Goal: Transaction & Acquisition: Purchase product/service

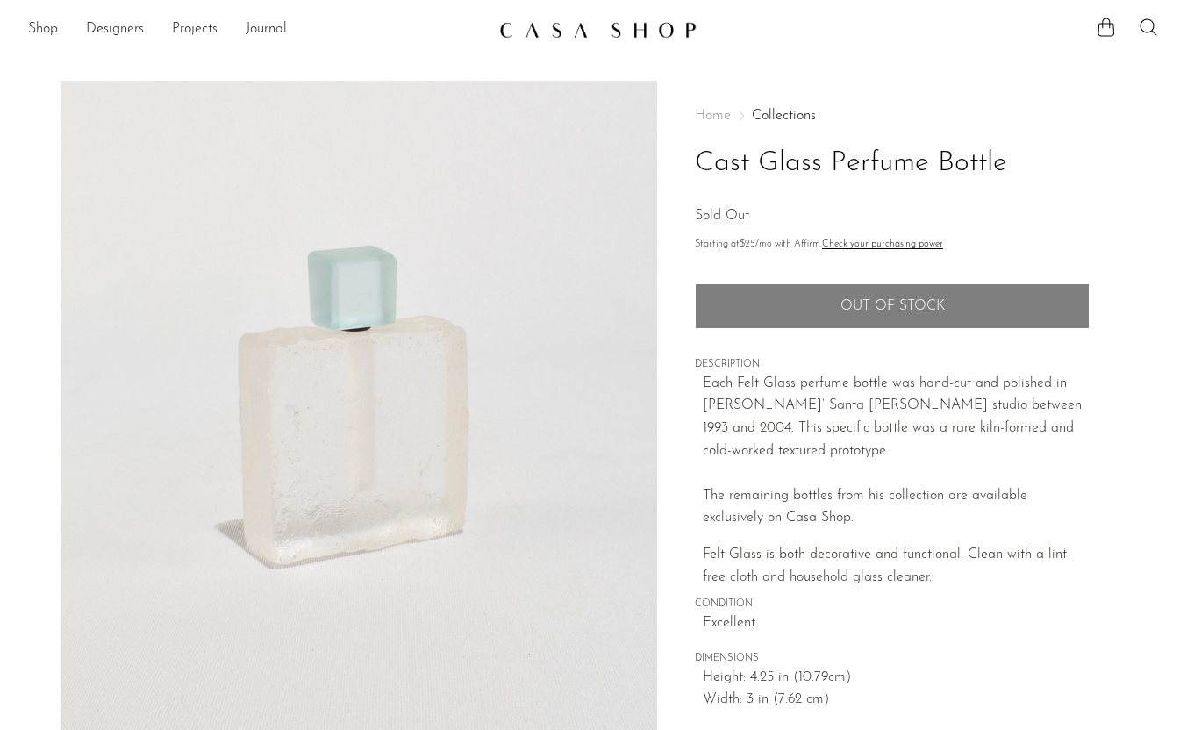
click at [46, 19] on link "Shop" at bounding box center [43, 29] width 30 height 23
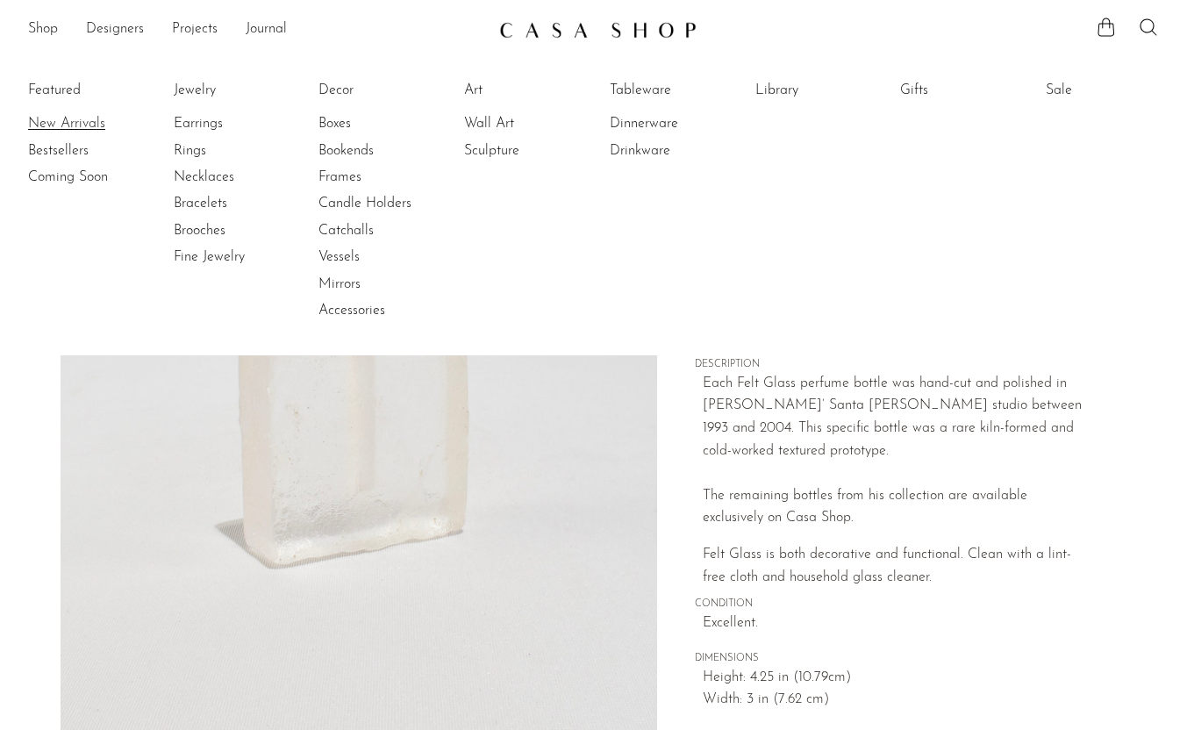
click at [77, 125] on link "New Arrivals" at bounding box center [94, 123] width 132 height 19
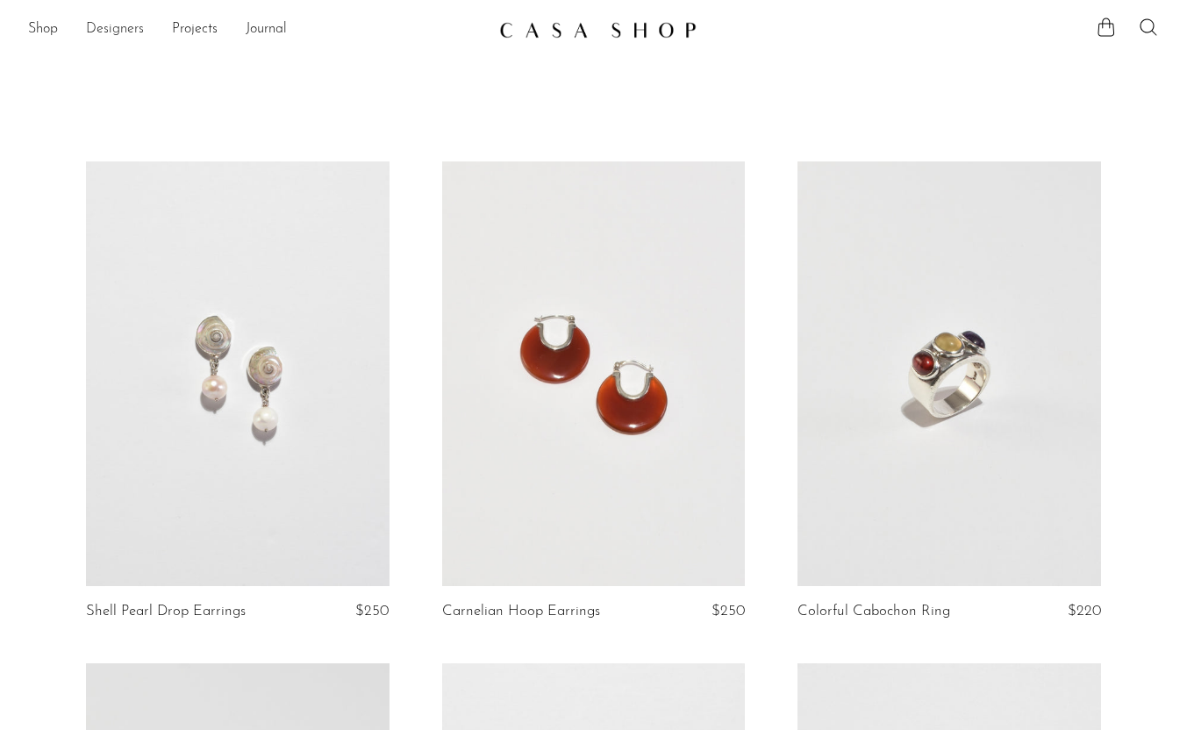
click at [95, 32] on link "Designers" at bounding box center [115, 29] width 58 height 23
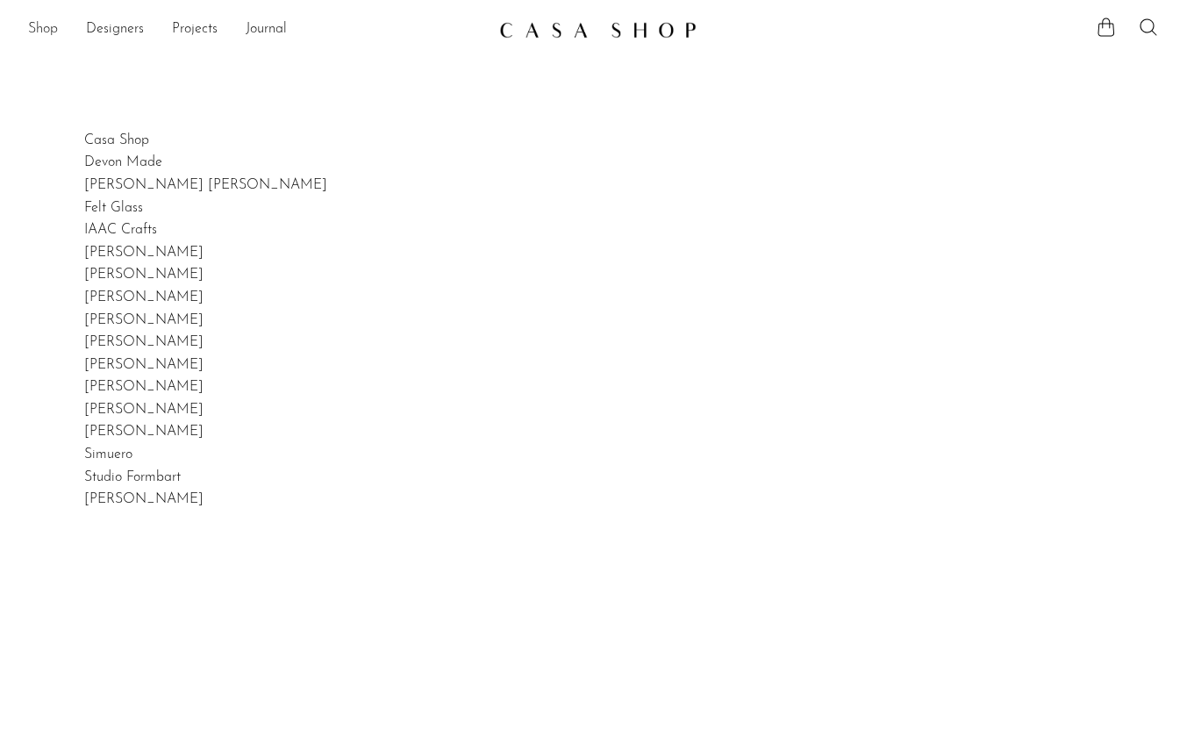
click at [51, 30] on link "Shop" at bounding box center [43, 29] width 30 height 23
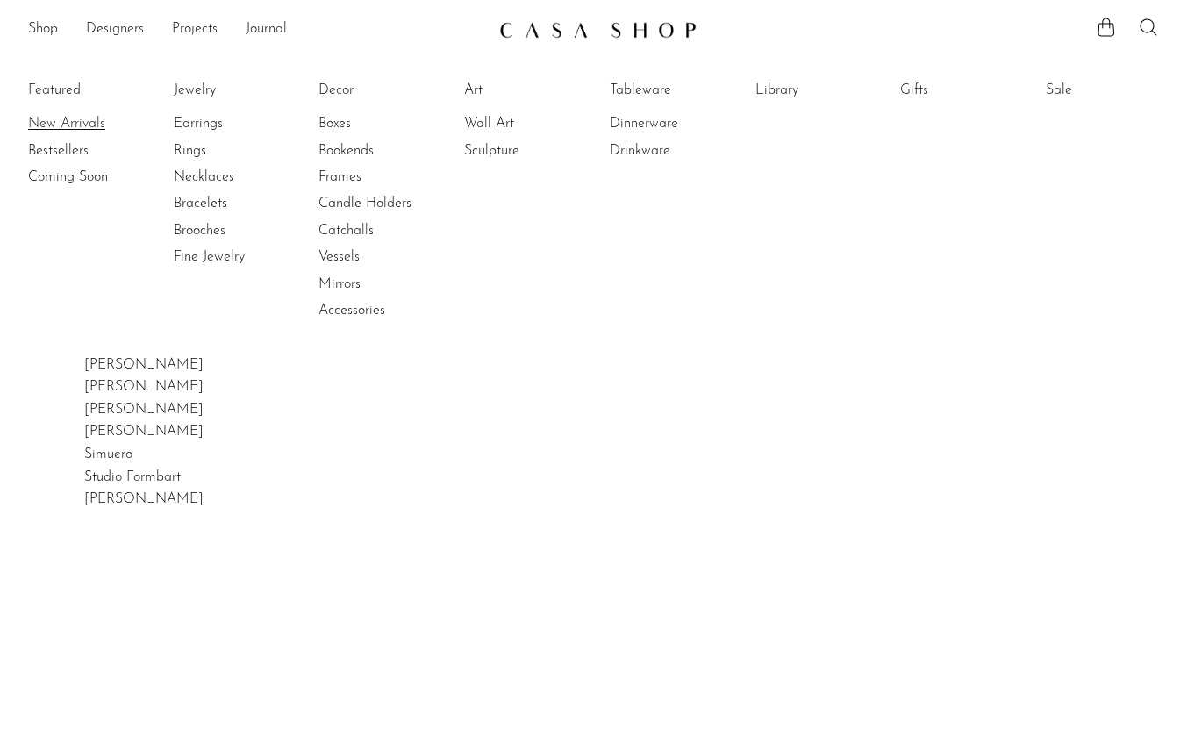
click at [87, 123] on link "New Arrivals" at bounding box center [94, 123] width 132 height 19
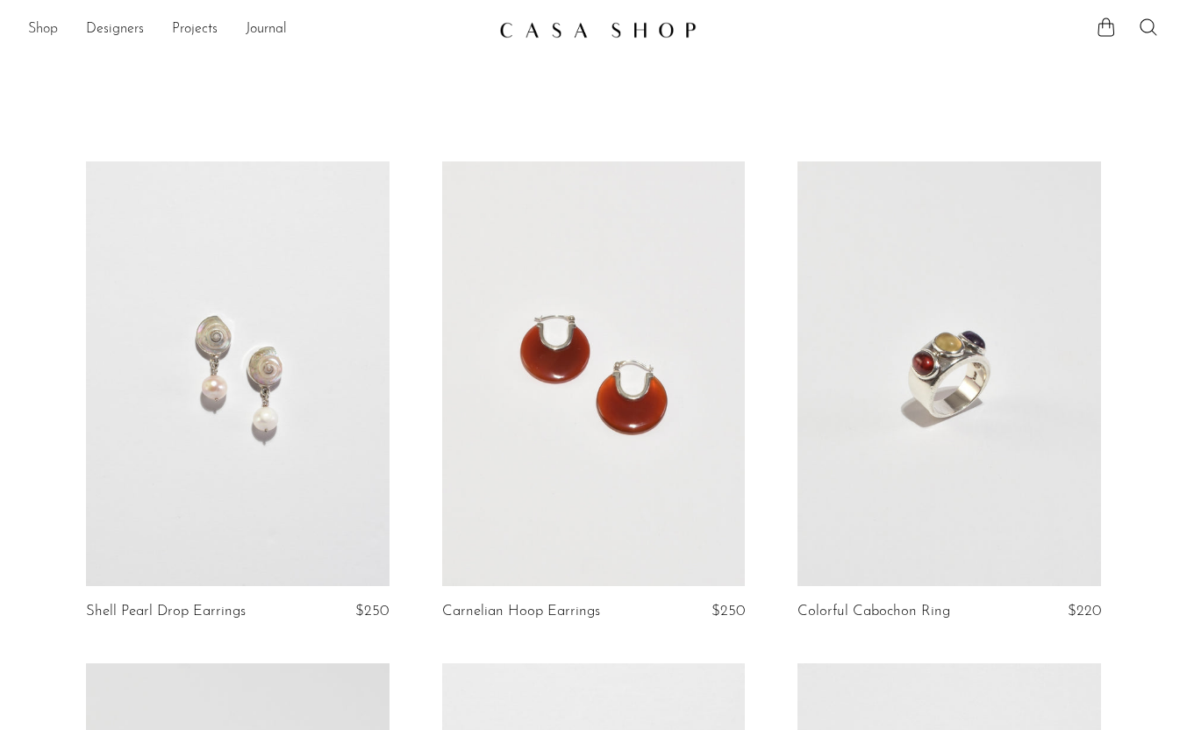
click at [46, 29] on link "Shop" at bounding box center [43, 29] width 30 height 23
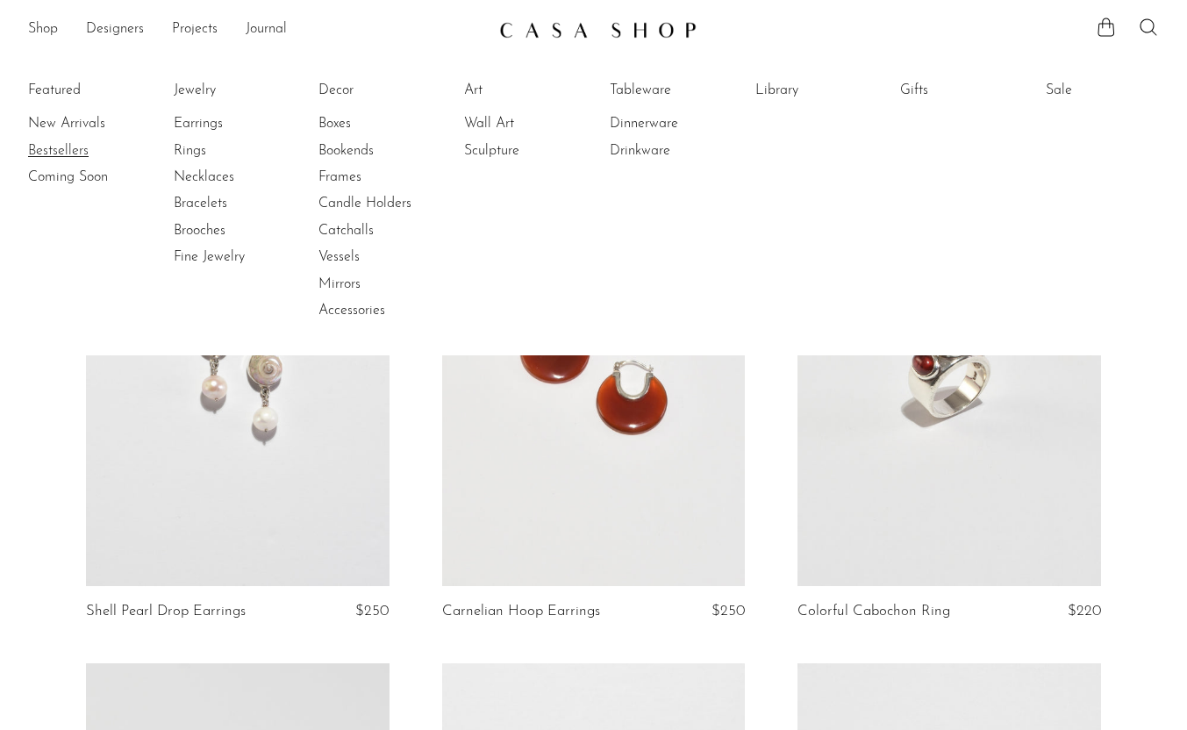
click at [63, 148] on link "Bestsellers" at bounding box center [94, 150] width 132 height 19
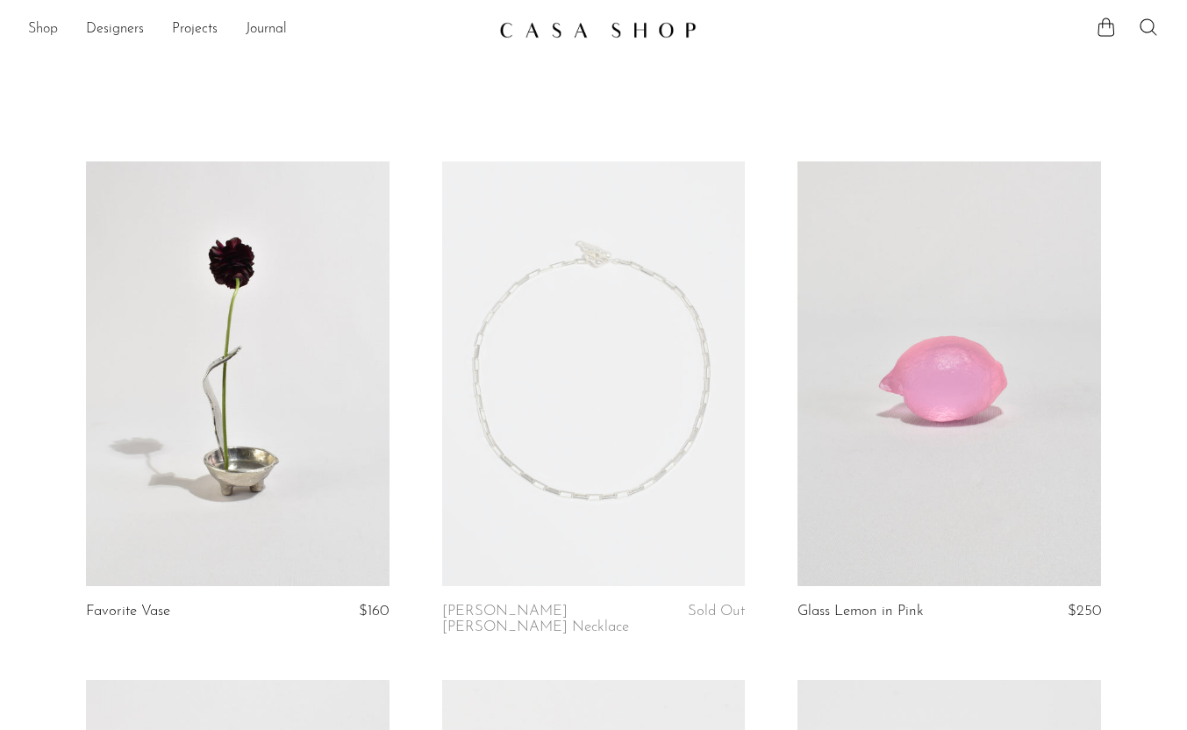
click at [46, 32] on link "Shop" at bounding box center [43, 29] width 30 height 23
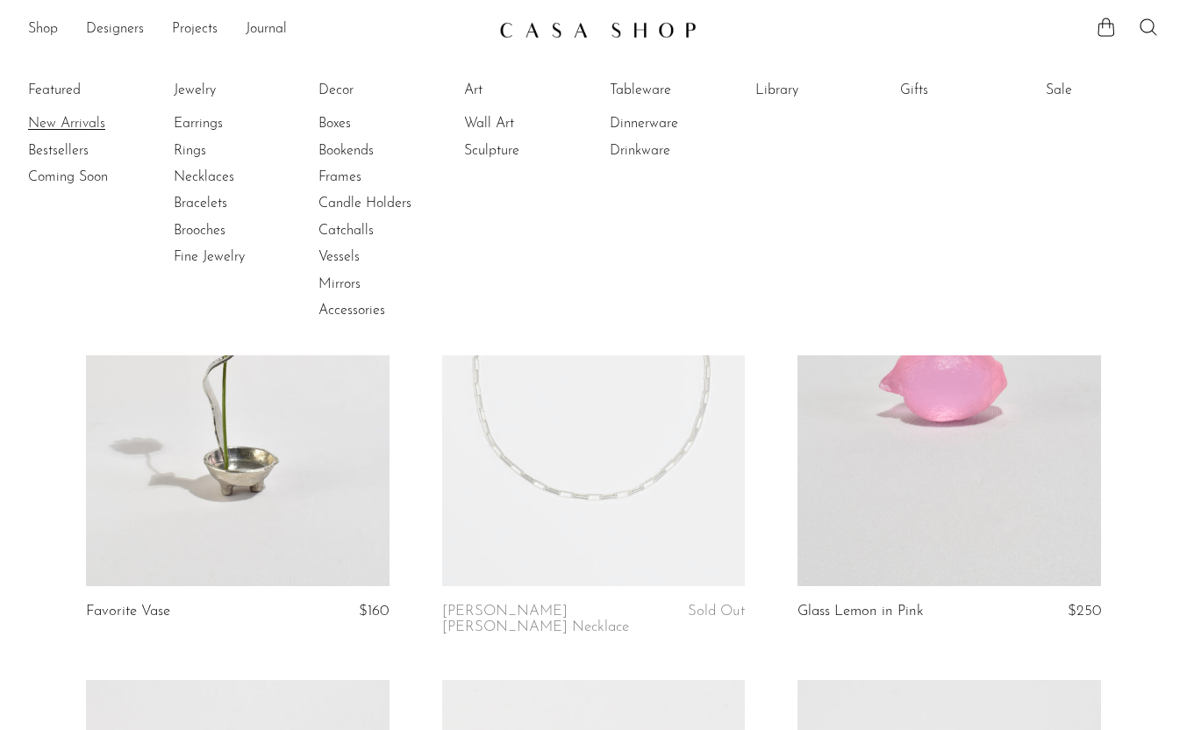
click at [76, 126] on link "New Arrivals" at bounding box center [94, 123] width 132 height 19
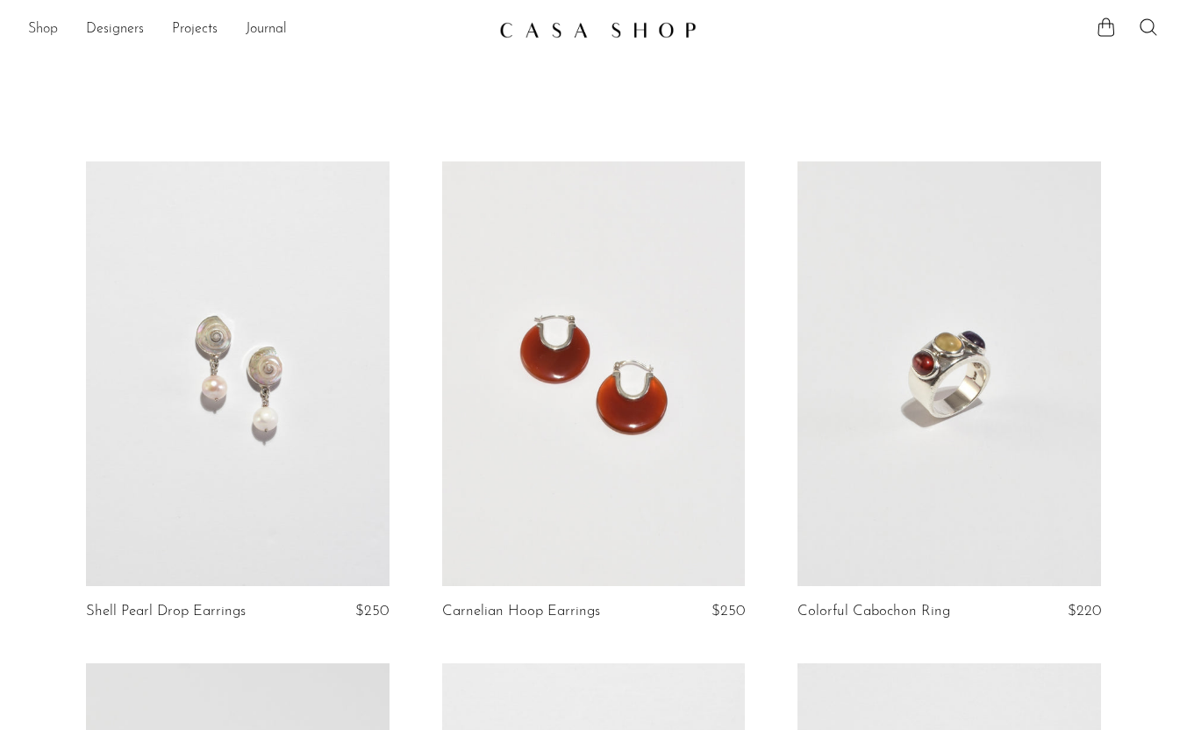
click at [44, 25] on link "Shop" at bounding box center [43, 29] width 30 height 23
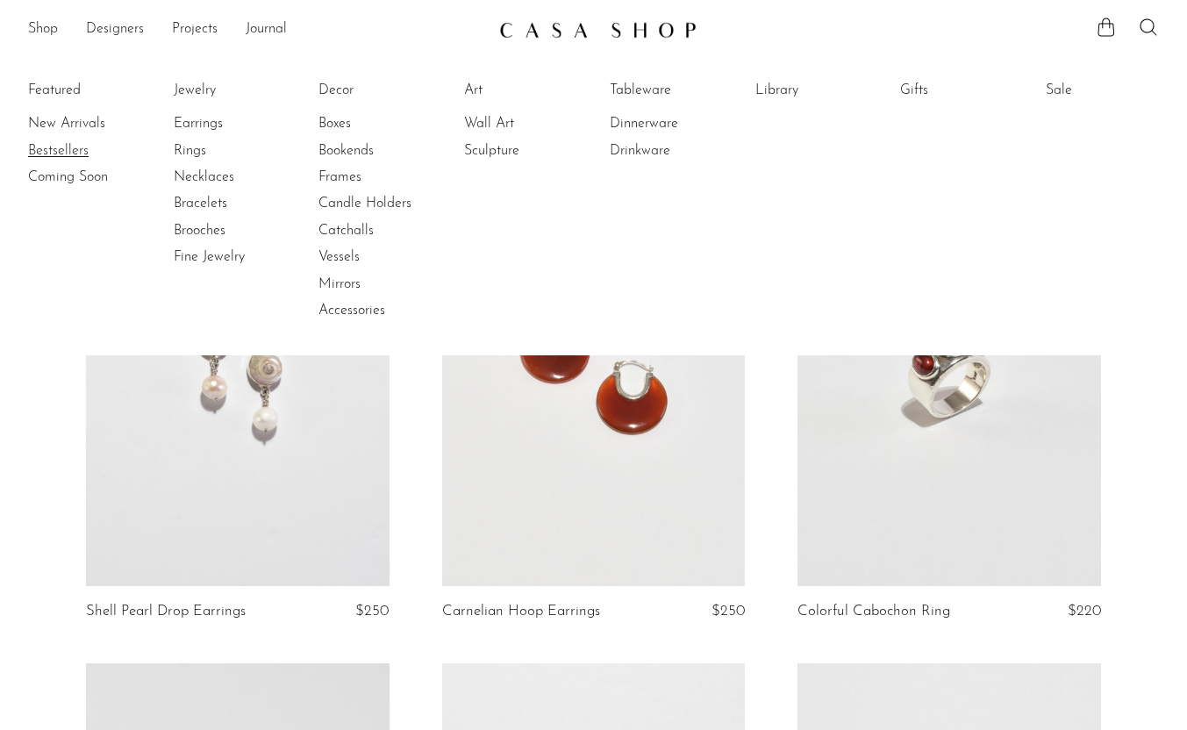
click at [80, 147] on link "Bestsellers" at bounding box center [94, 150] width 132 height 19
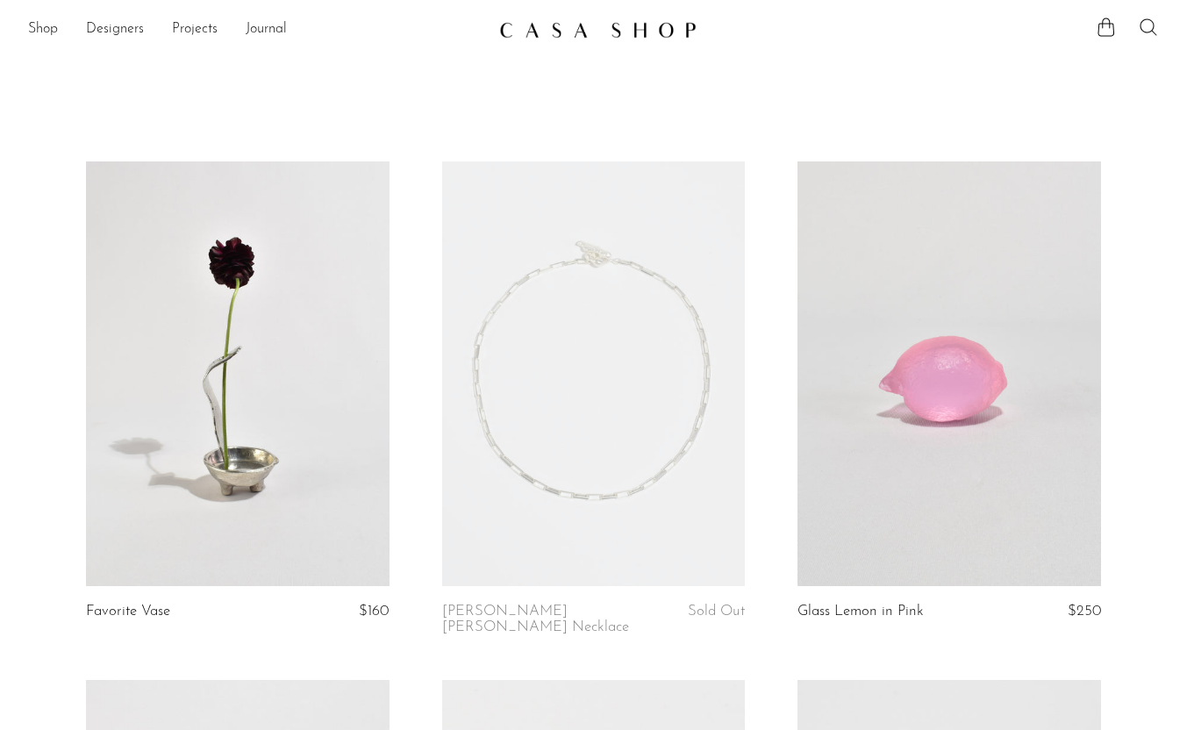
click at [1149, 24] on icon at bounding box center [1147, 27] width 21 height 21
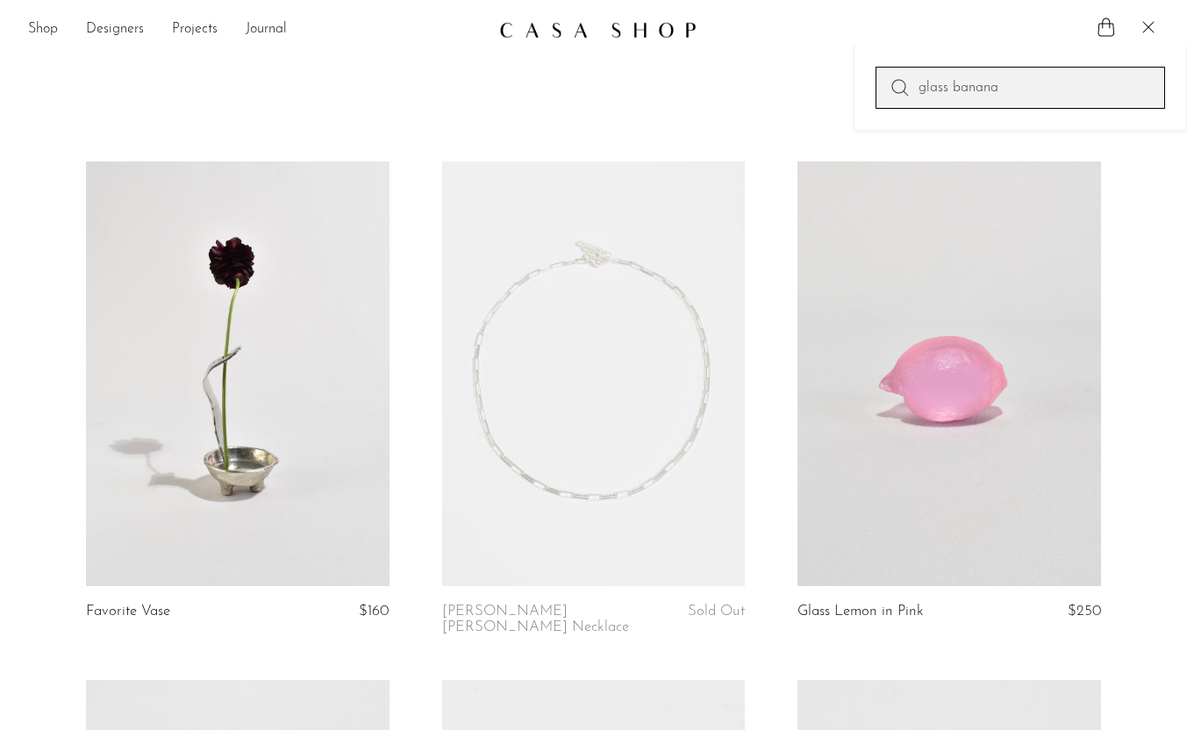
type input "glass banana"
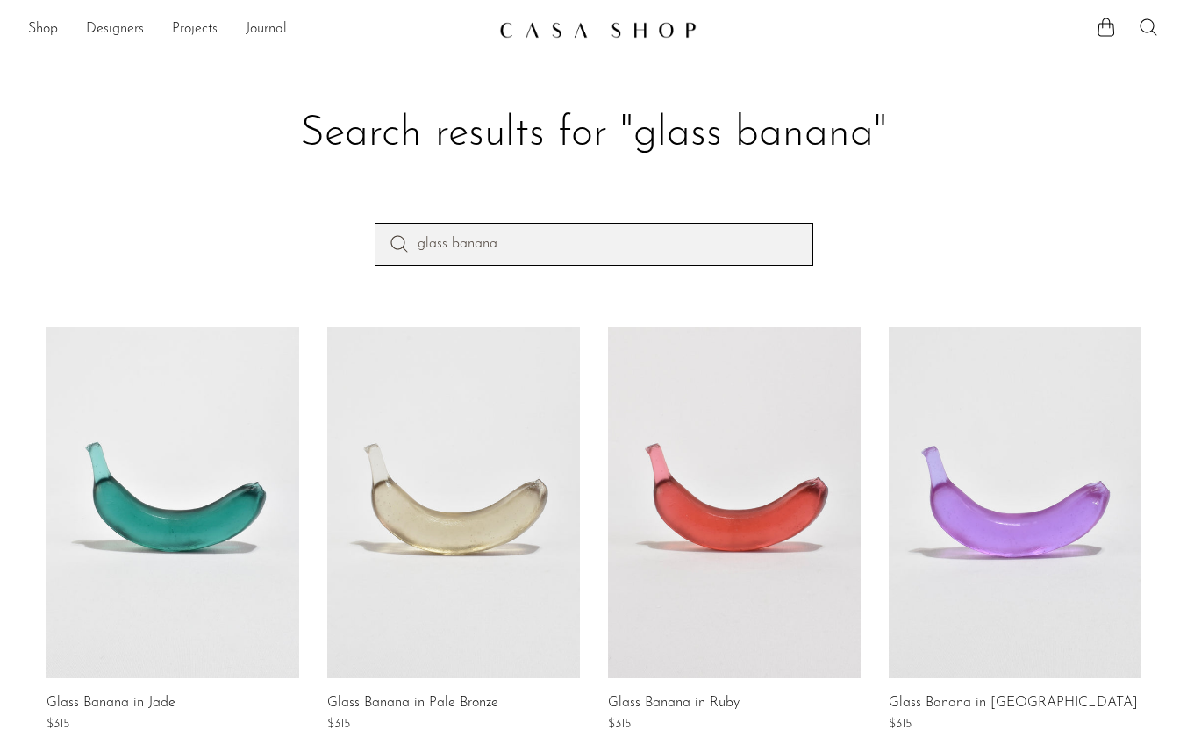
click at [582, 230] on input "glass banana" at bounding box center [593, 244] width 439 height 42
click at [463, 235] on input "glass banana" at bounding box center [593, 244] width 439 height 42
click at [467, 242] on input "glass banana" at bounding box center [593, 244] width 439 height 42
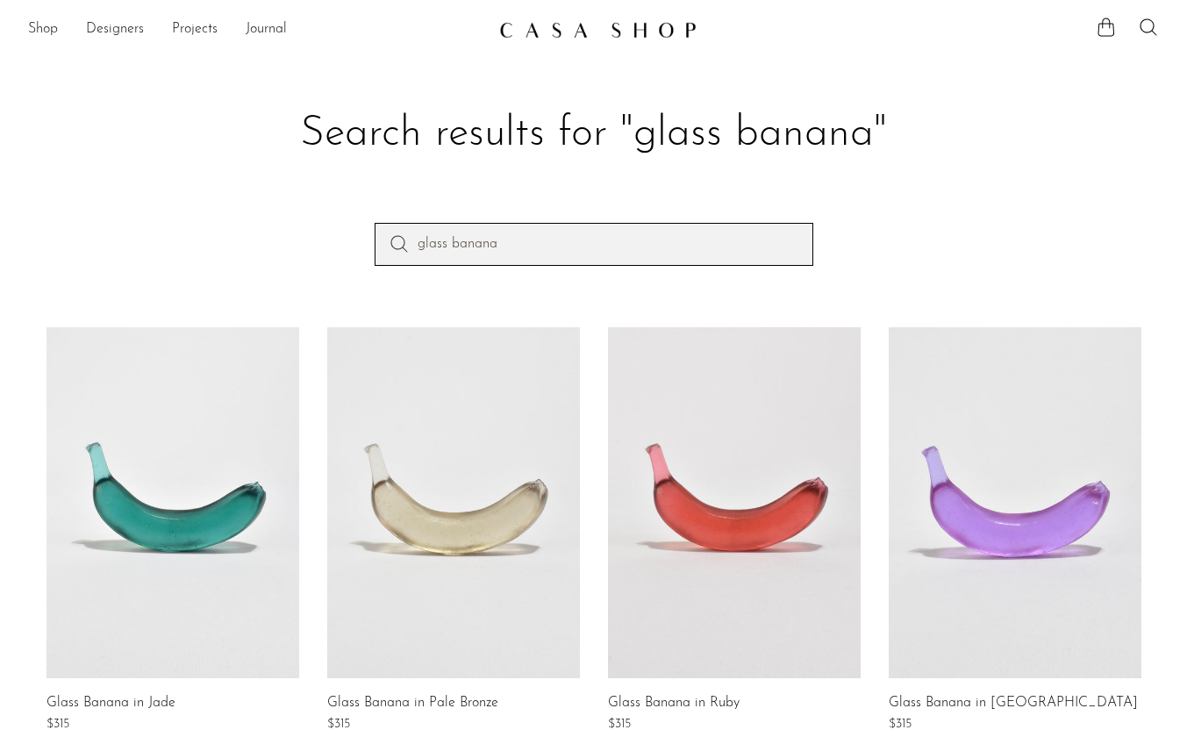
click at [467, 242] on input "glass banana" at bounding box center [593, 244] width 439 height 42
type input "glass fruit"
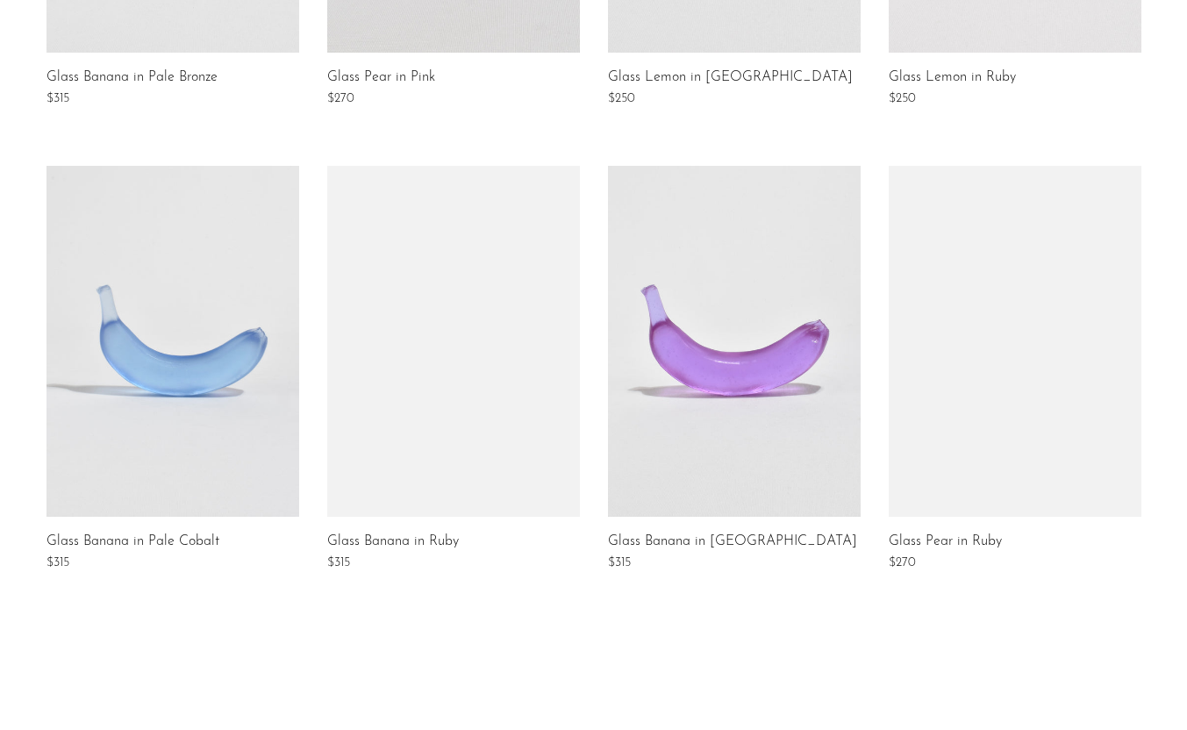
scroll to position [1093, 0]
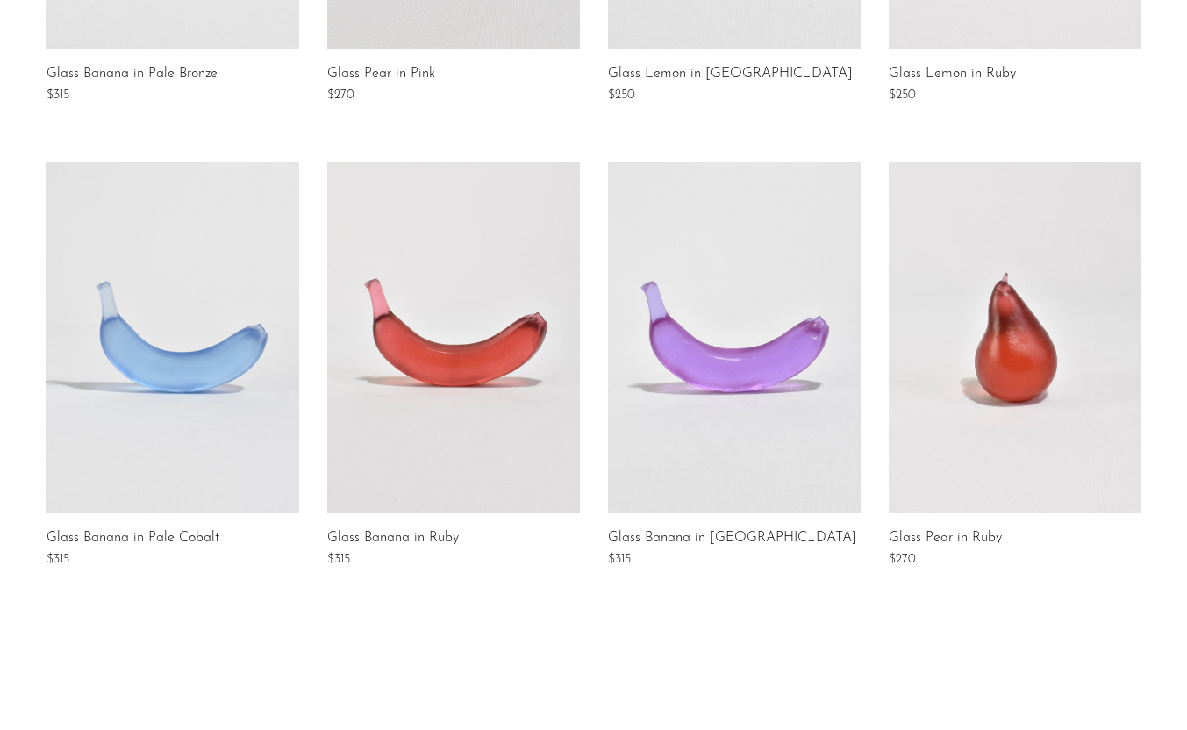
click at [522, 347] on link at bounding box center [453, 337] width 253 height 351
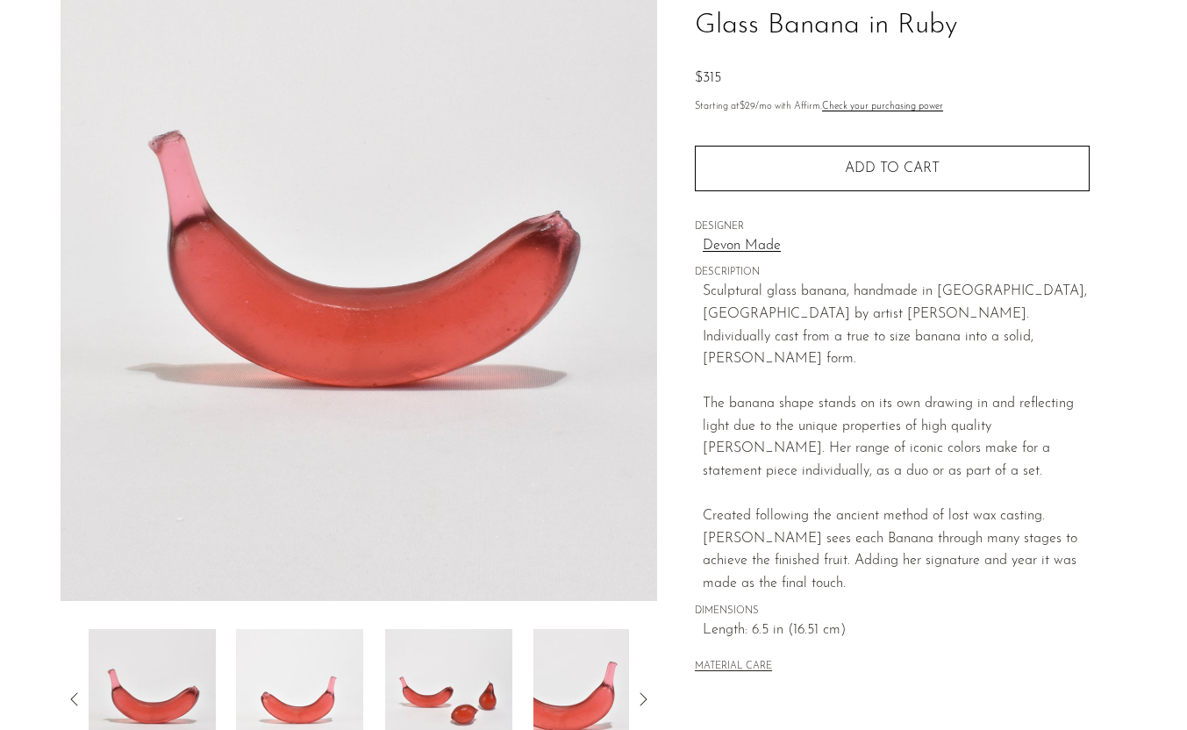
scroll to position [412, 0]
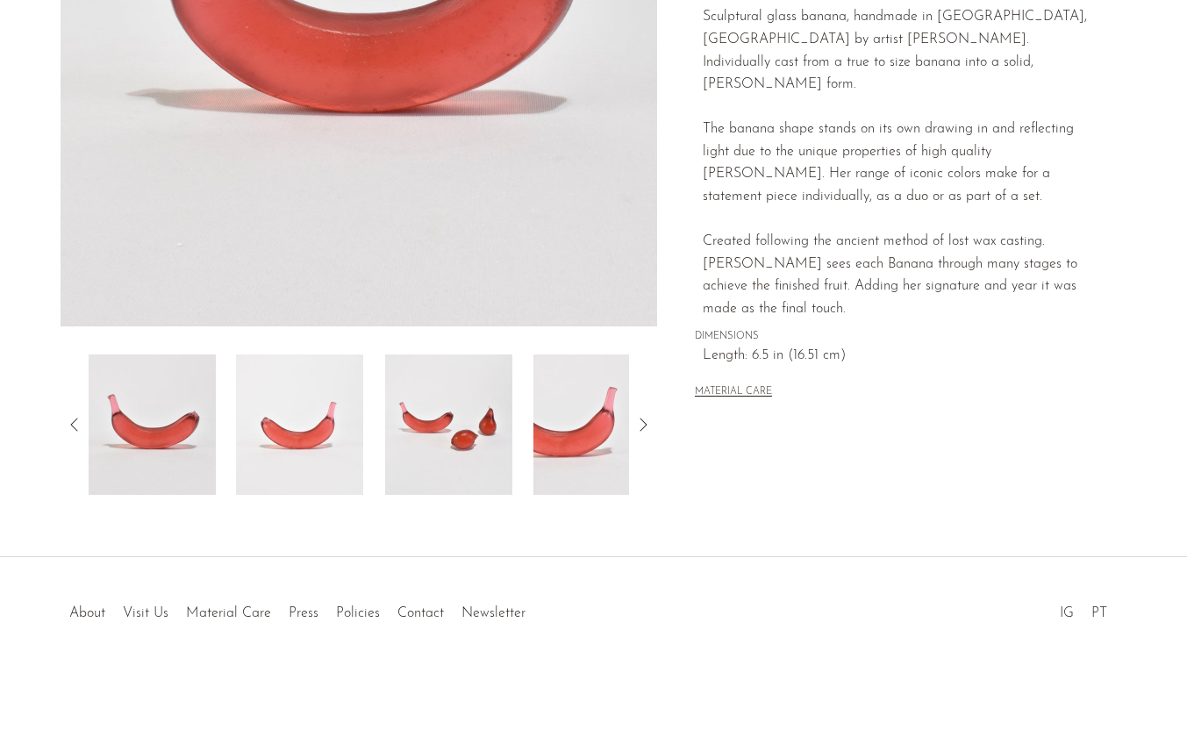
click at [468, 397] on img at bounding box center [448, 424] width 127 height 140
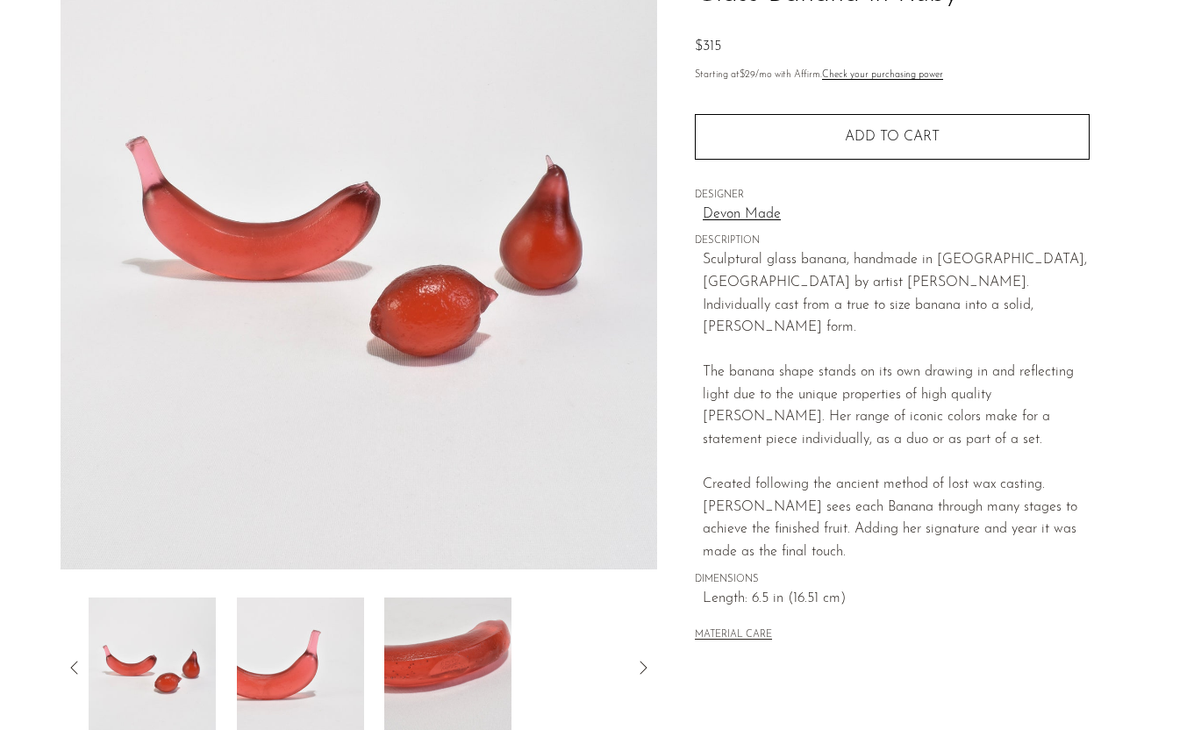
scroll to position [182, 0]
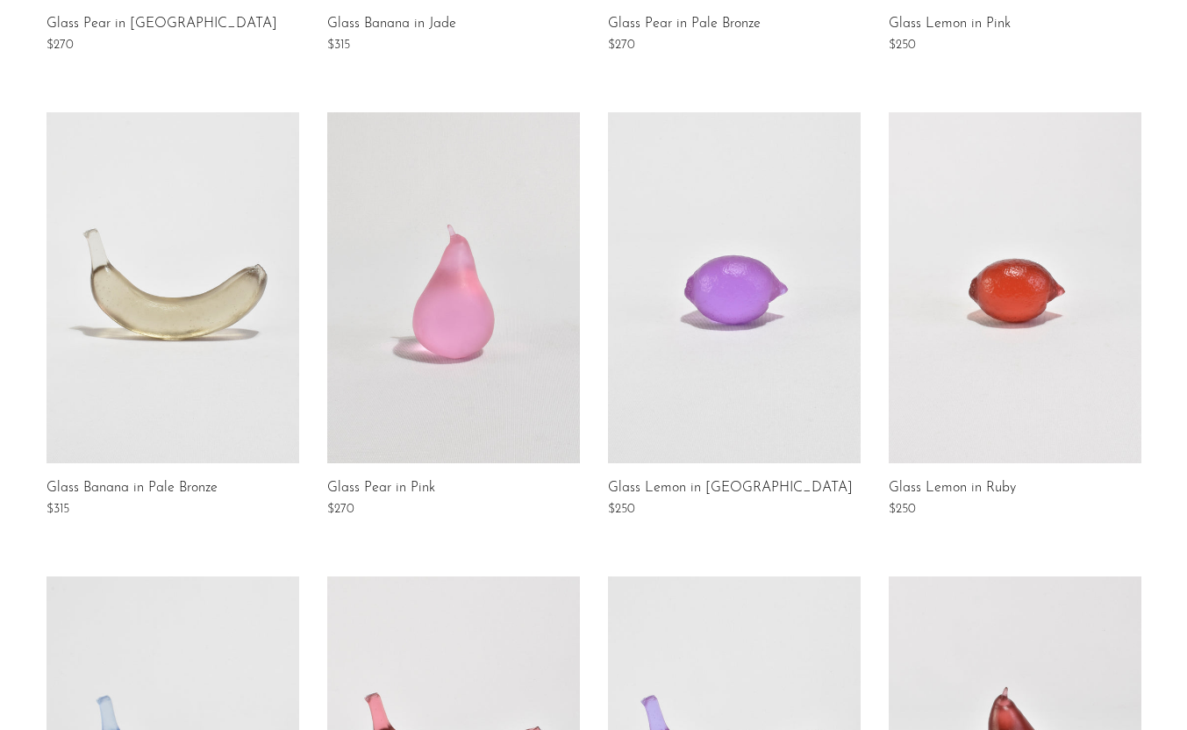
scroll to position [680, 0]
